Goal: Check status

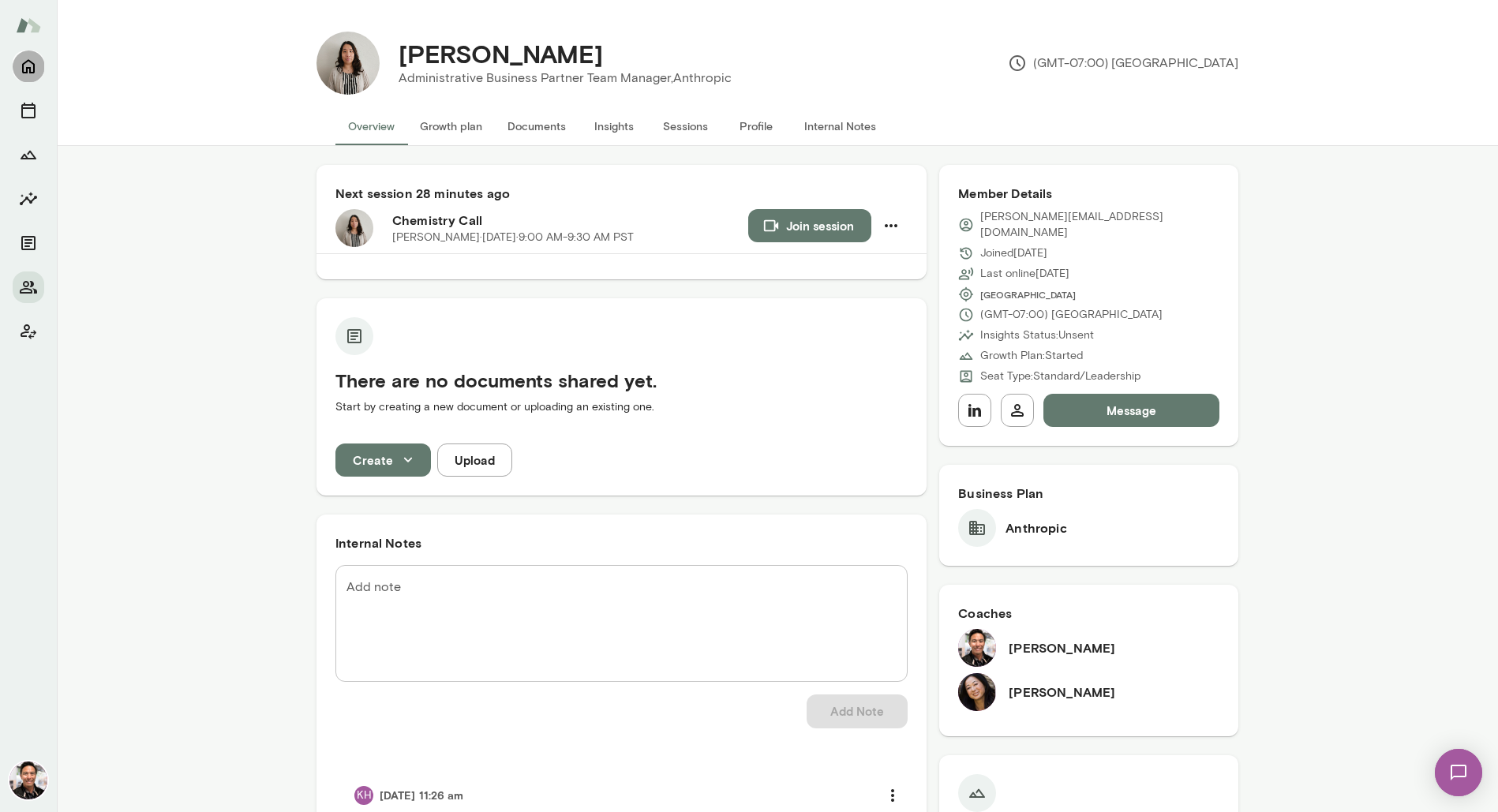
click at [36, 66] on icon "Home" at bounding box center [29, 66] width 19 height 19
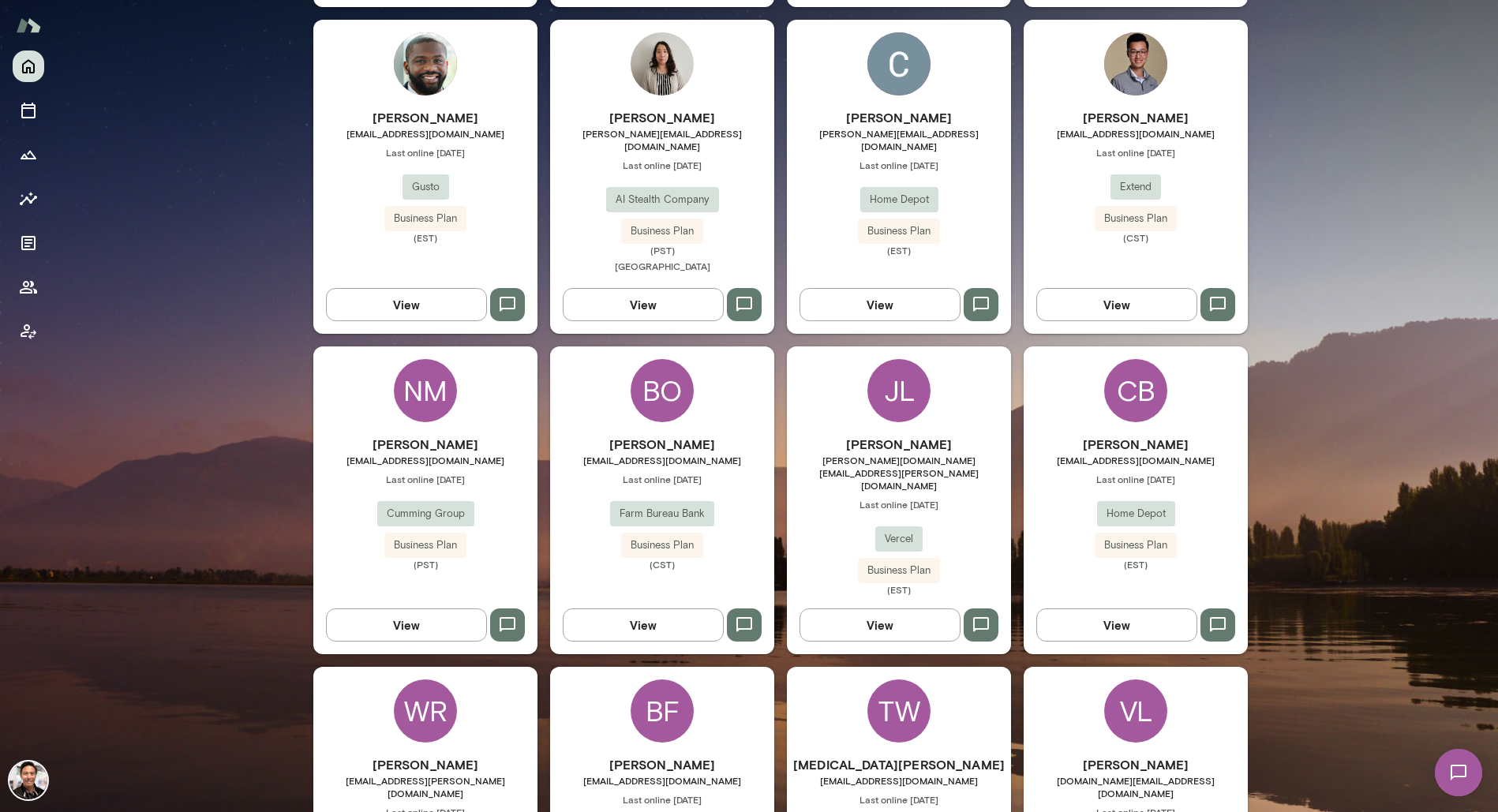
scroll to position [1667, 0]
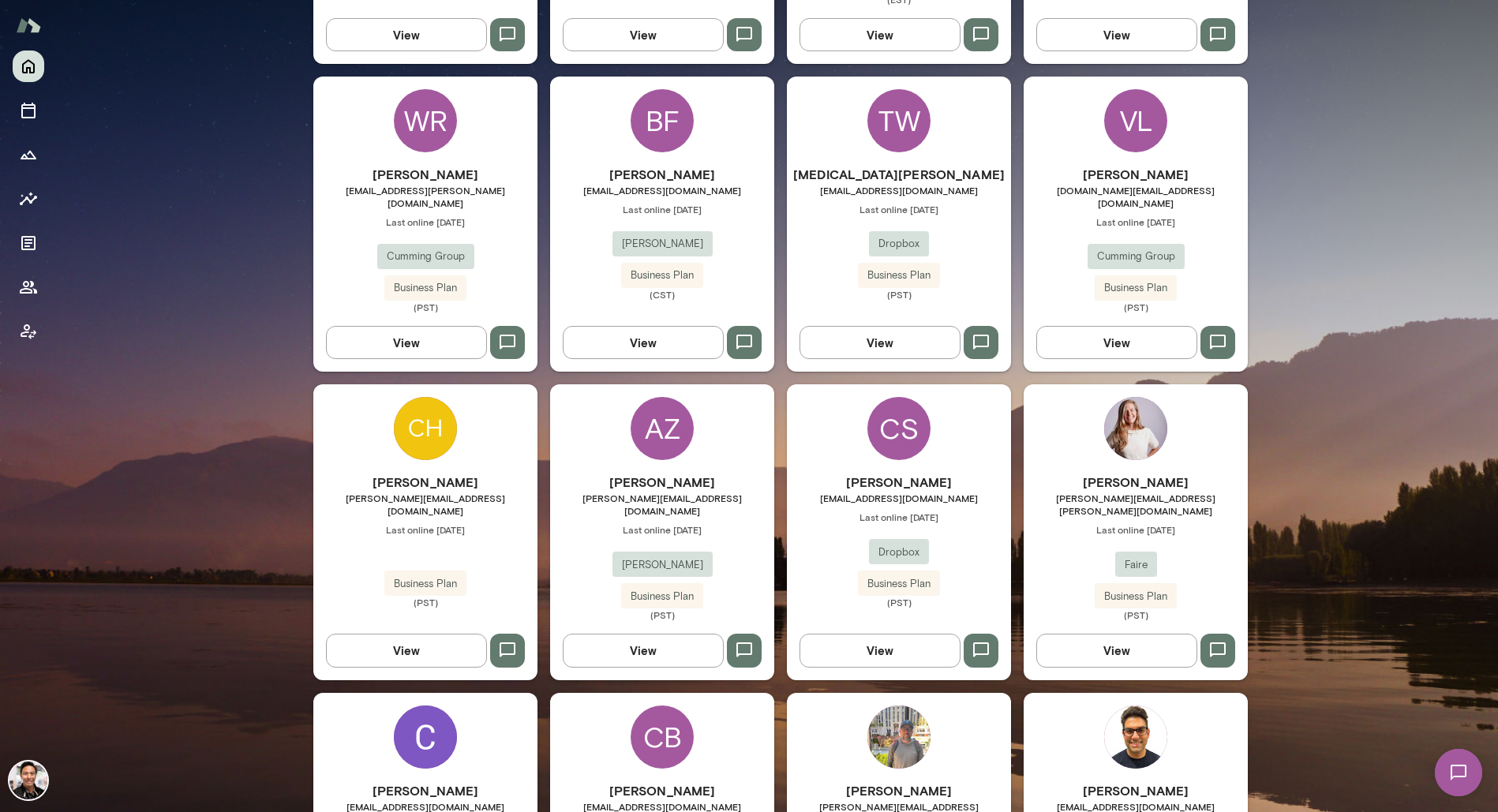
click at [671, 705] on div "CB" at bounding box center [662, 737] width 63 height 63
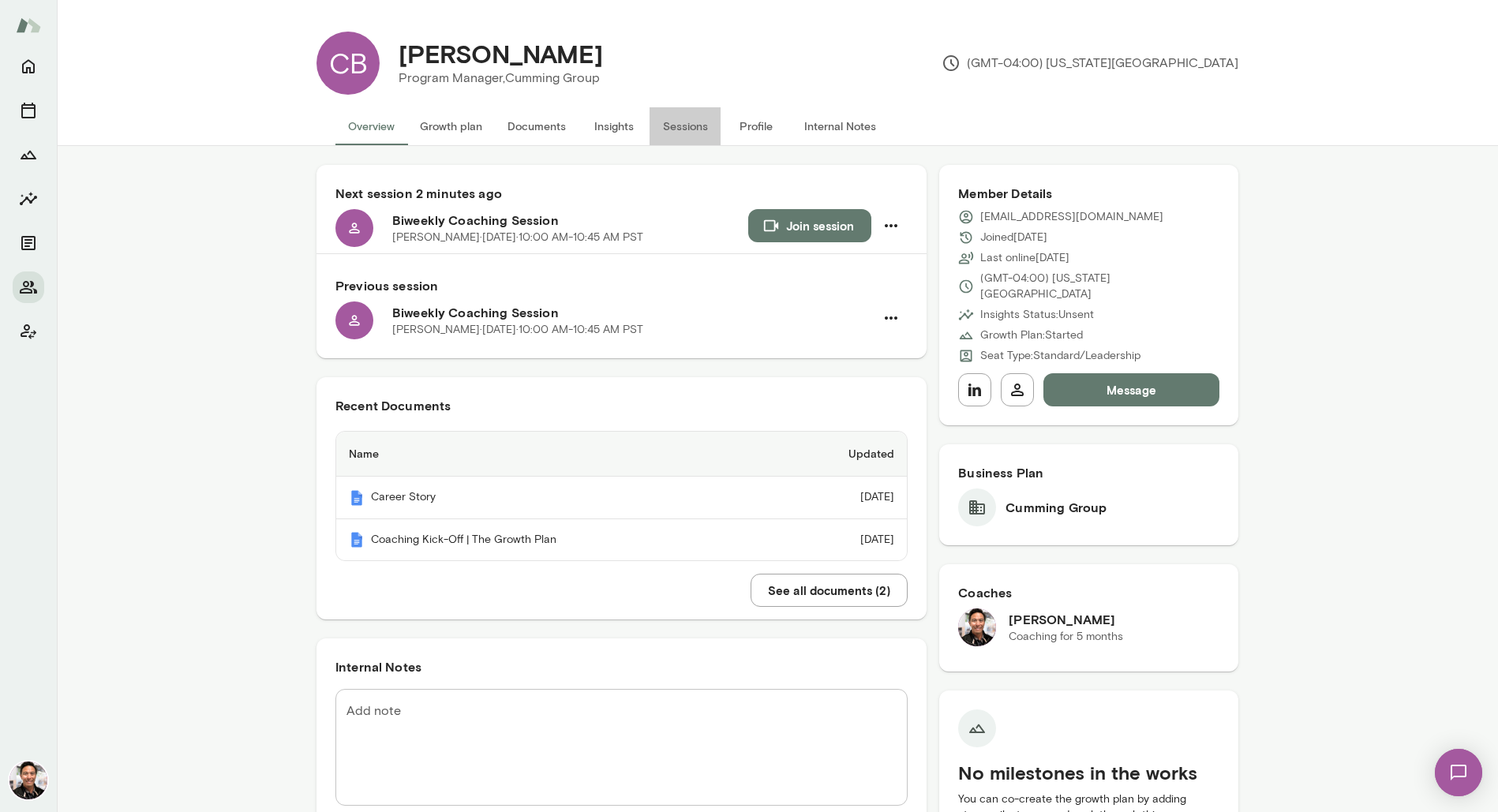
click at [685, 122] on button "Sessions" at bounding box center [685, 126] width 71 height 38
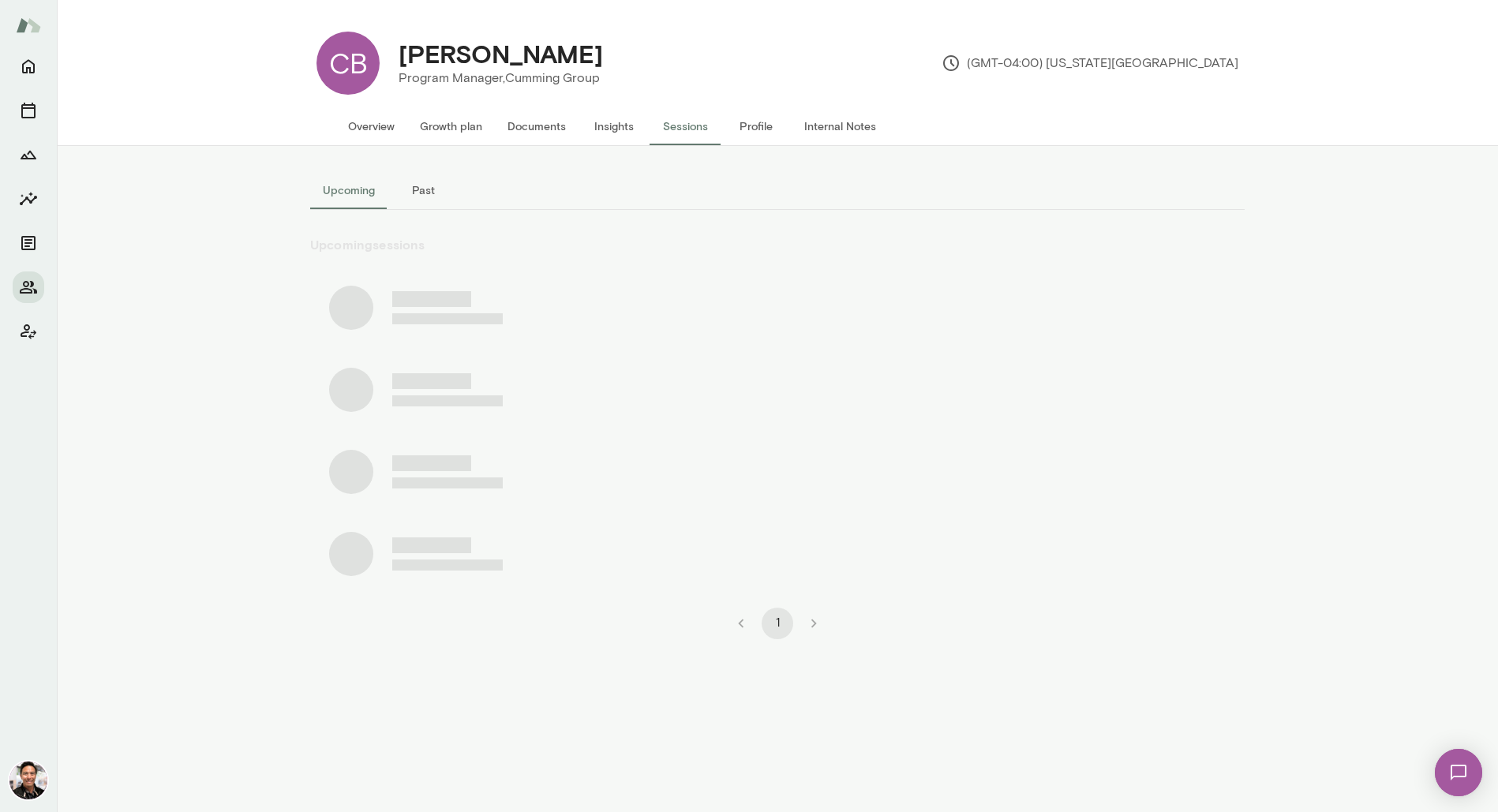
click at [426, 191] on button "Past" at bounding box center [423, 190] width 71 height 38
